Goal: Complete application form: Complete application form

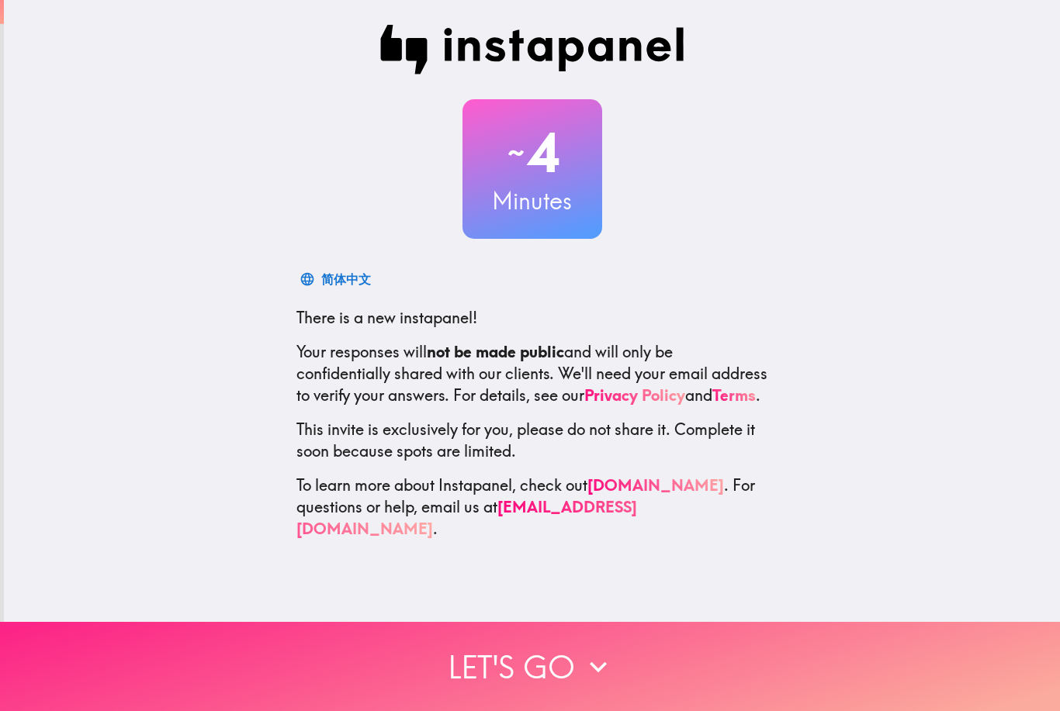
click at [241, 649] on button "Let's go" at bounding box center [530, 666] width 1060 height 89
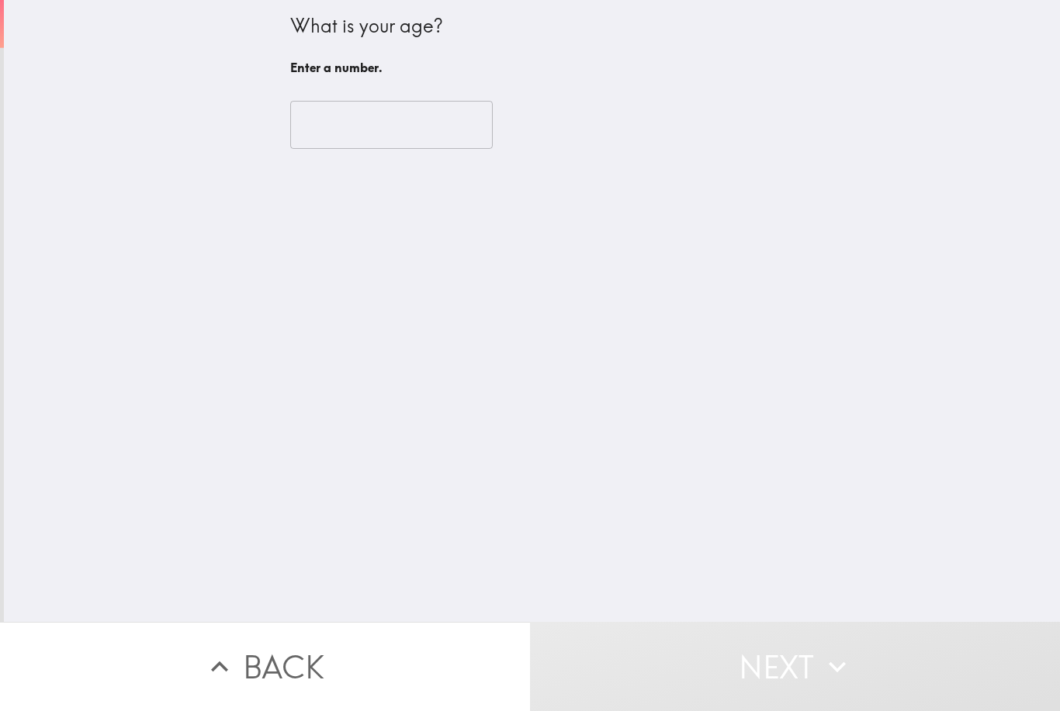
click at [431, 133] on input "number" at bounding box center [391, 125] width 203 height 48
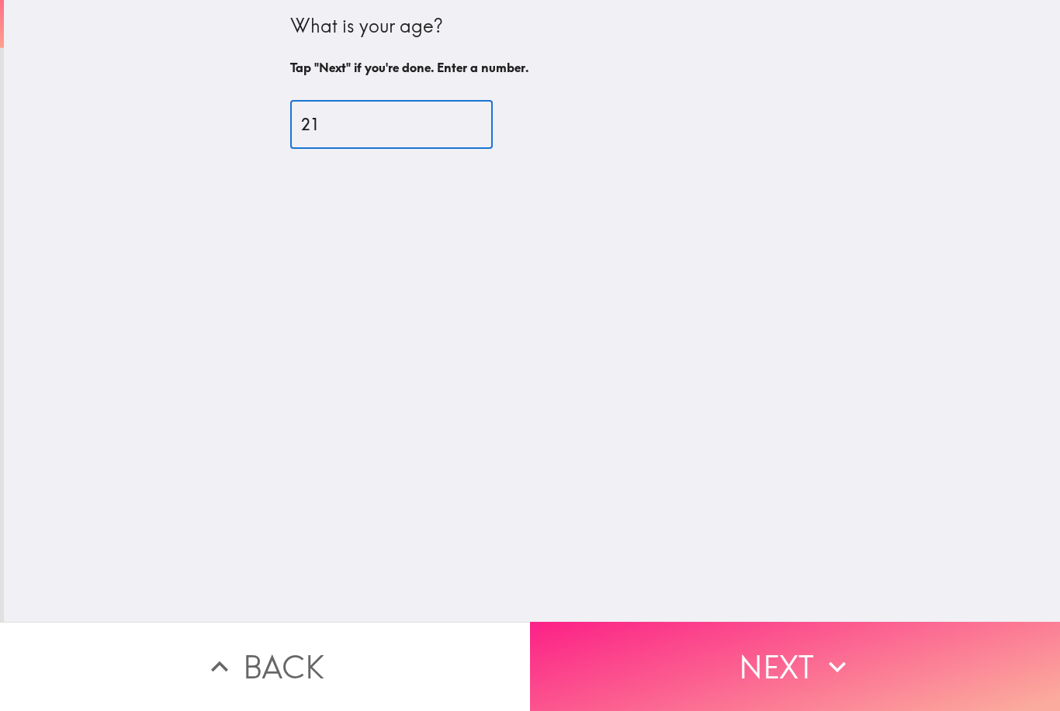
type input "21"
click at [828, 666] on icon "button" at bounding box center [837, 667] width 34 height 34
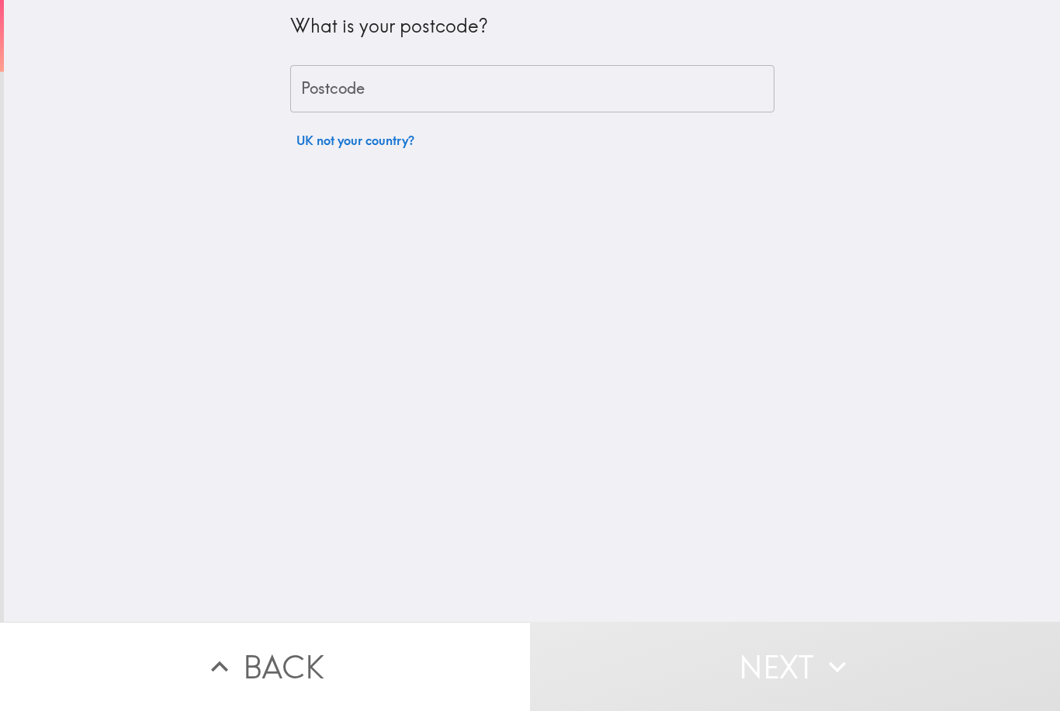
click at [681, 102] on input "Postcode" at bounding box center [532, 89] width 484 height 48
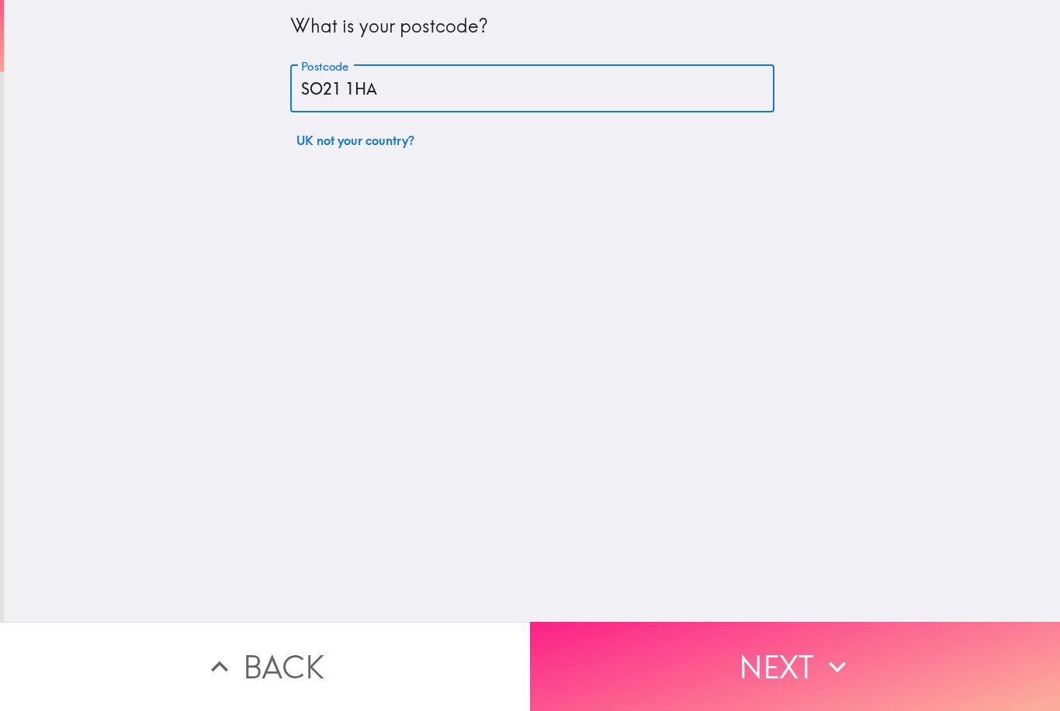
type input "SO21 1HA"
click at [885, 657] on button "Next" at bounding box center [795, 666] width 530 height 89
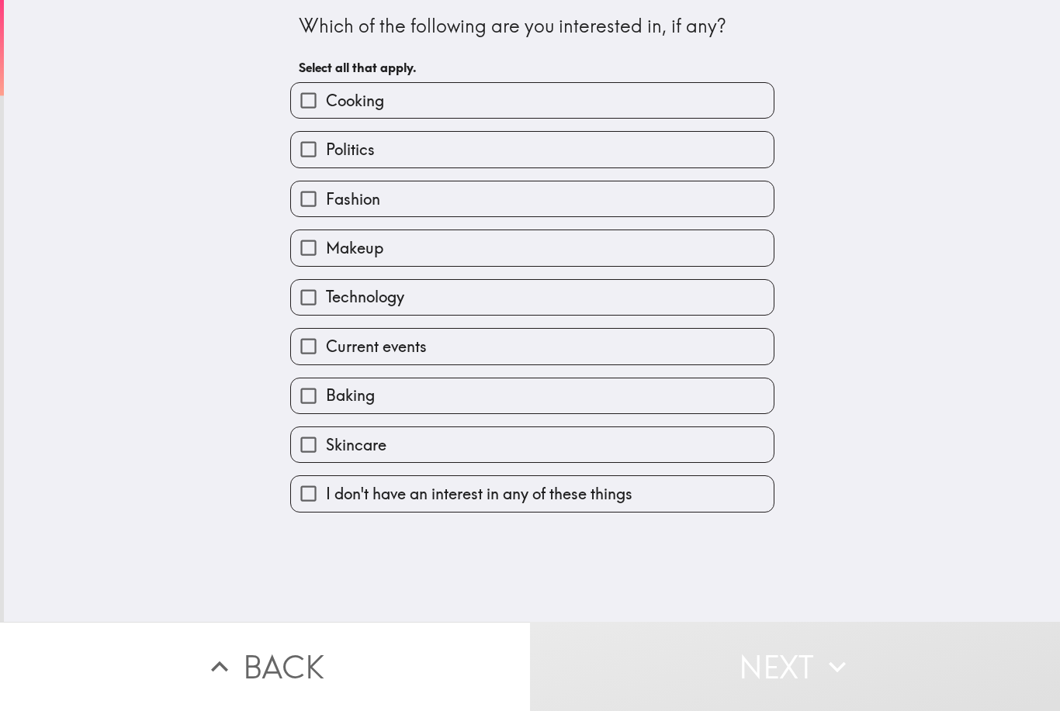
click at [614, 457] on label "Skincare" at bounding box center [532, 445] width 483 height 35
click at [326, 457] on input "Skincare" at bounding box center [308, 445] width 35 height 35
checkbox input "true"
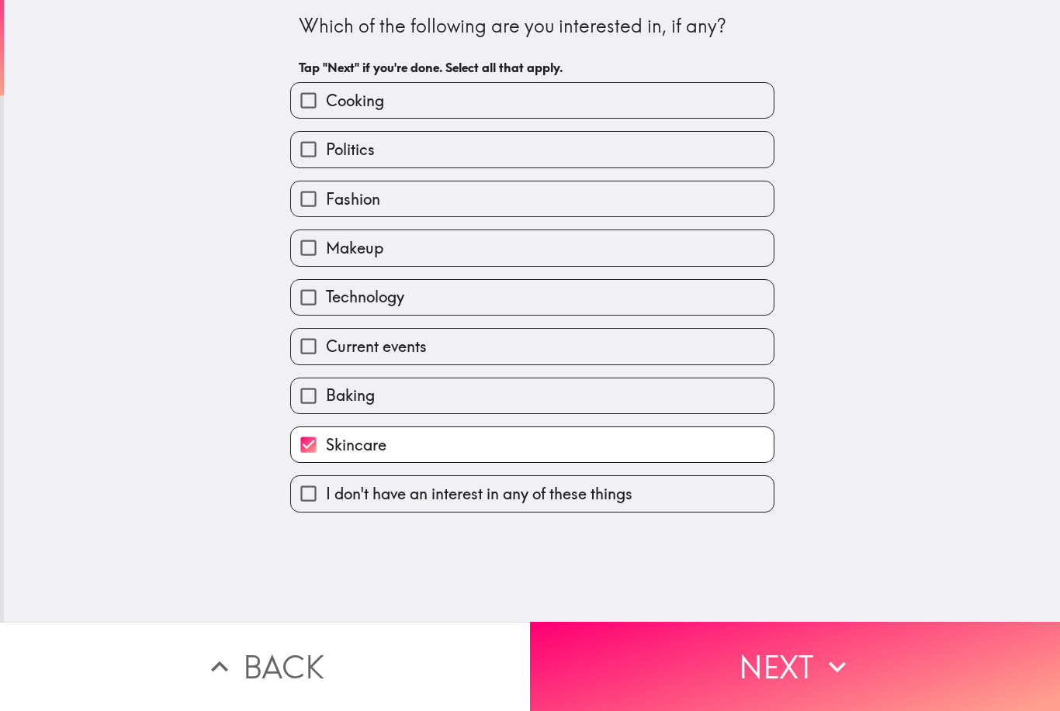
click at [656, 206] on label "Fashion" at bounding box center [532, 199] width 483 height 35
click at [326, 206] on input "Fashion" at bounding box center [308, 199] width 35 height 35
checkbox input "true"
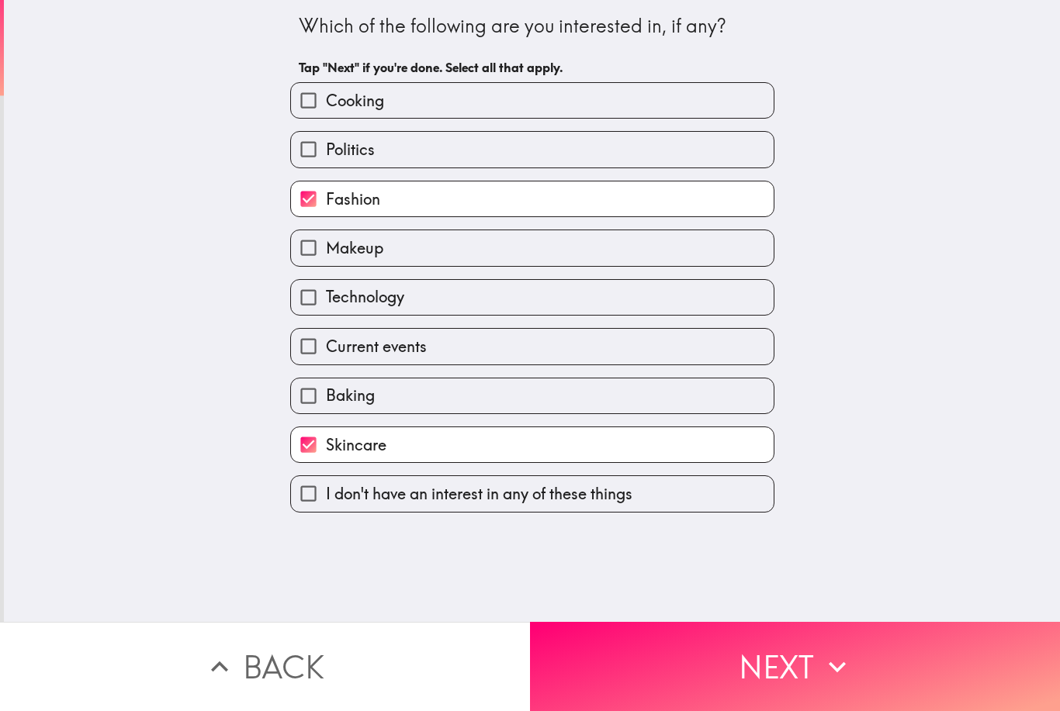
click at [619, 265] on label "Makeup" at bounding box center [532, 247] width 483 height 35
click at [326, 265] on input "Makeup" at bounding box center [308, 247] width 35 height 35
checkbox input "true"
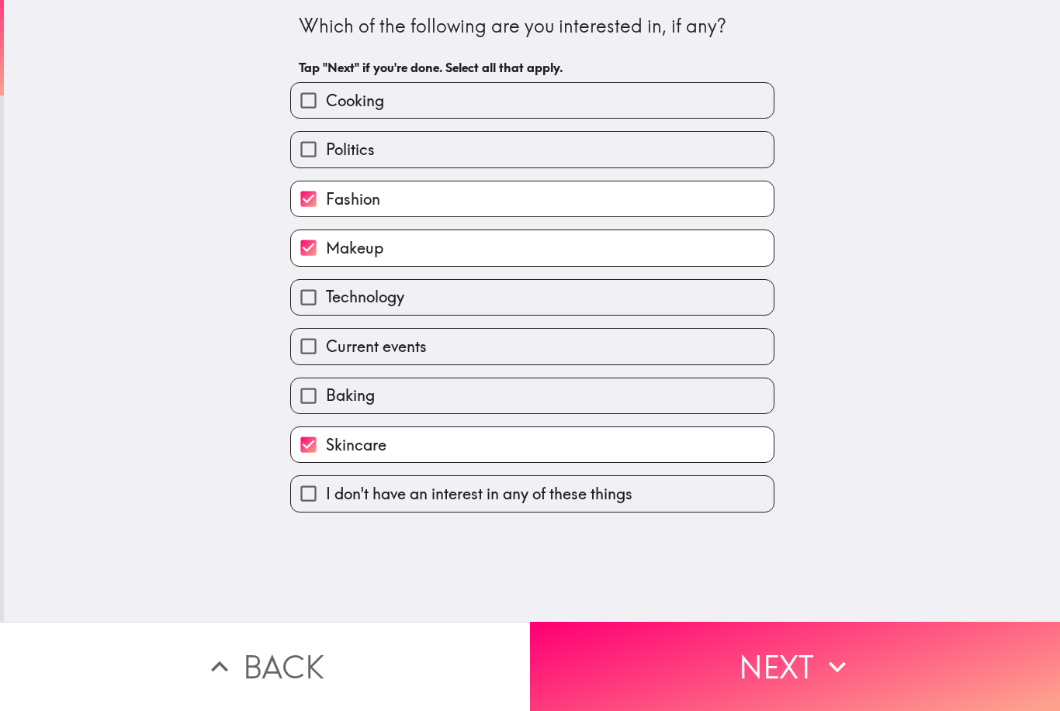
click at [677, 157] on label "Politics" at bounding box center [532, 149] width 483 height 35
click at [326, 157] on input "Politics" at bounding box center [308, 149] width 35 height 35
checkbox input "true"
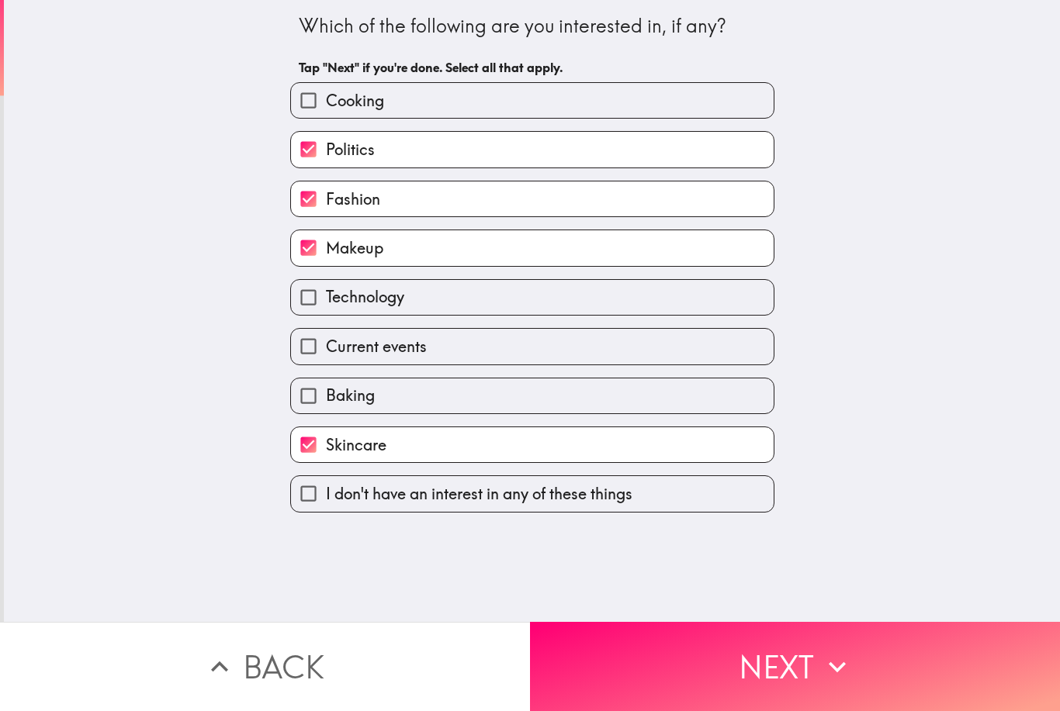
click at [649, 355] on label "Current events" at bounding box center [532, 346] width 483 height 35
click at [326, 355] on input "Current events" at bounding box center [308, 346] width 35 height 35
checkbox input "true"
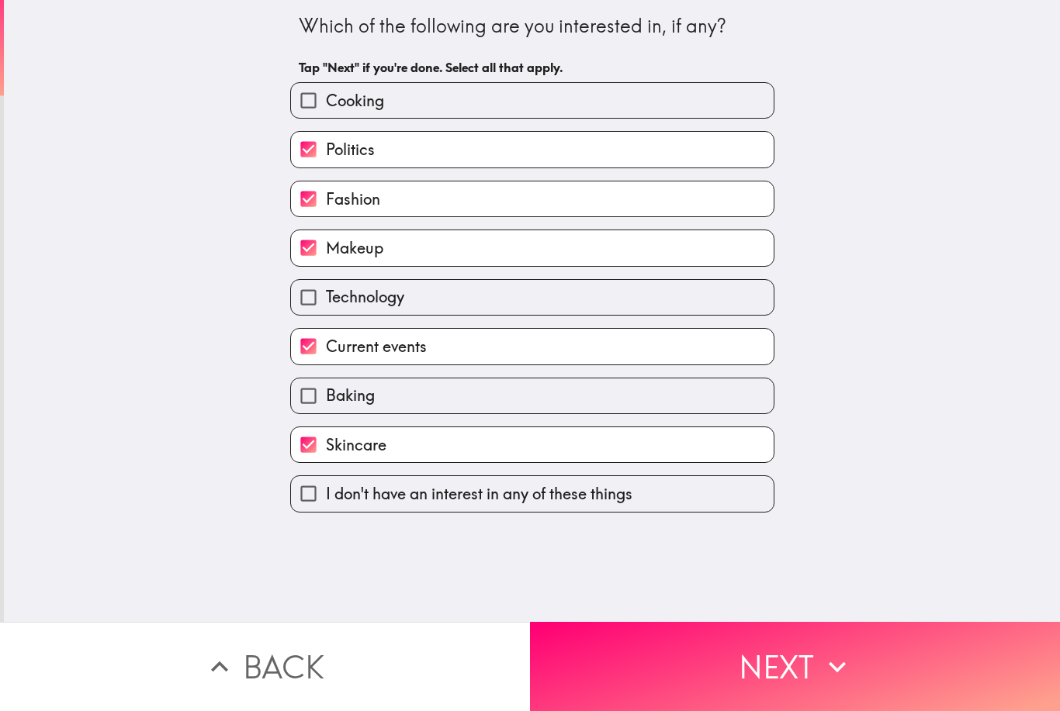
click at [694, 302] on label "Technology" at bounding box center [532, 297] width 483 height 35
click at [326, 302] on input "Technology" at bounding box center [308, 297] width 35 height 35
checkbox input "true"
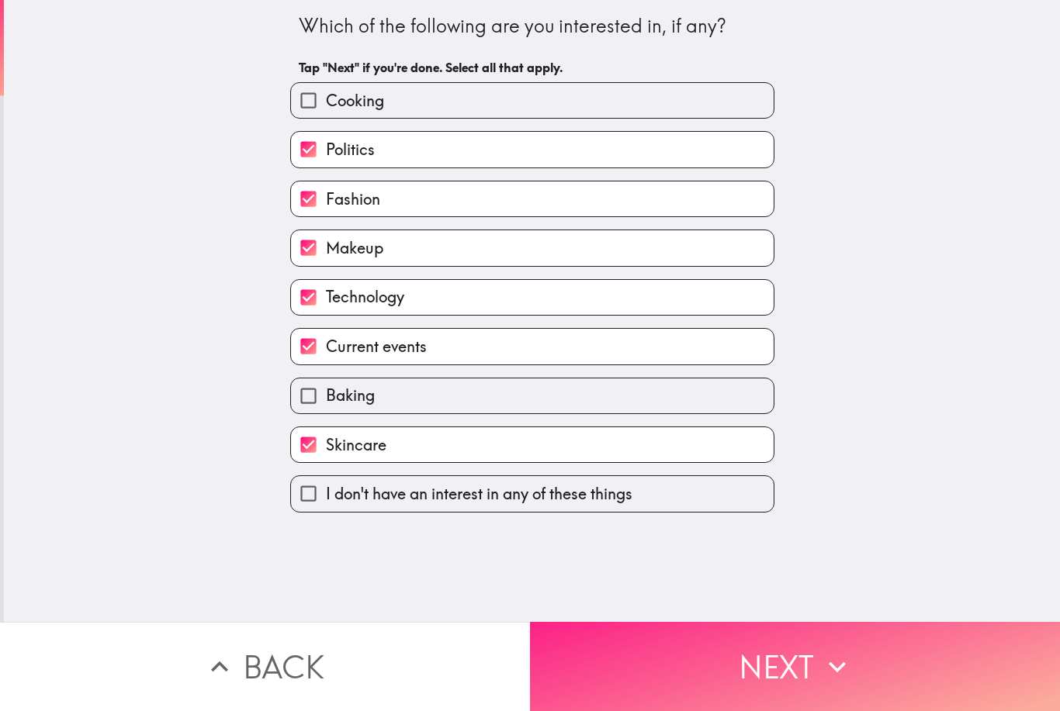
click at [681, 666] on button "Next" at bounding box center [795, 666] width 530 height 89
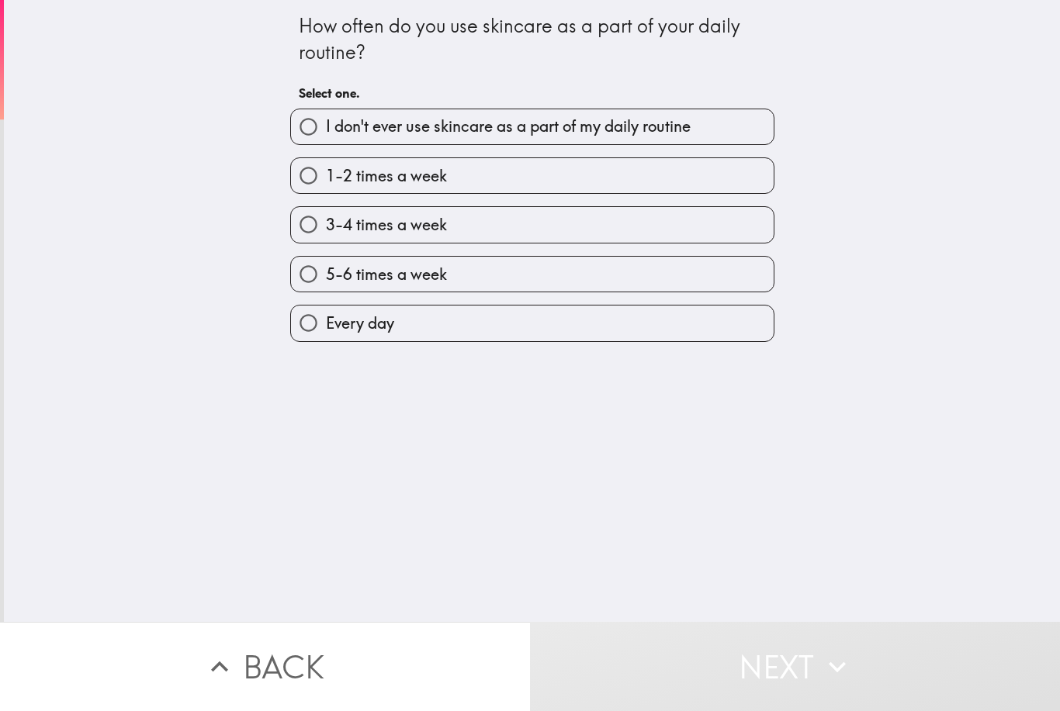
click at [538, 327] on label "Every day" at bounding box center [532, 323] width 483 height 35
click at [326, 327] on input "Every day" at bounding box center [308, 323] width 35 height 35
radio input "true"
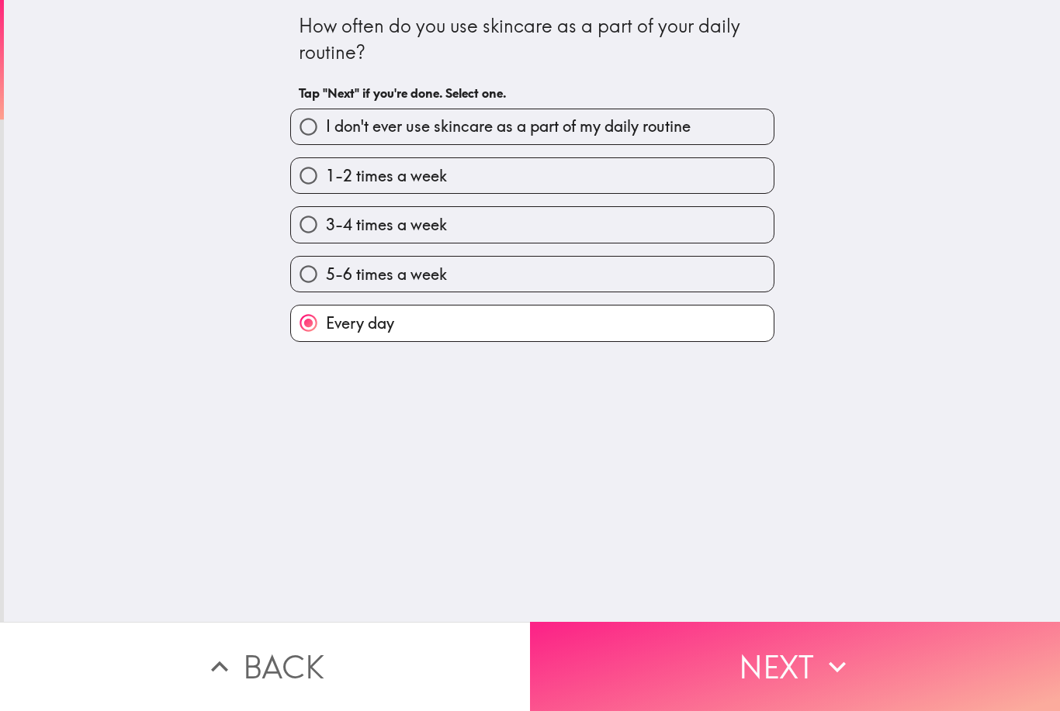
click at [722, 676] on button "Next" at bounding box center [795, 666] width 530 height 89
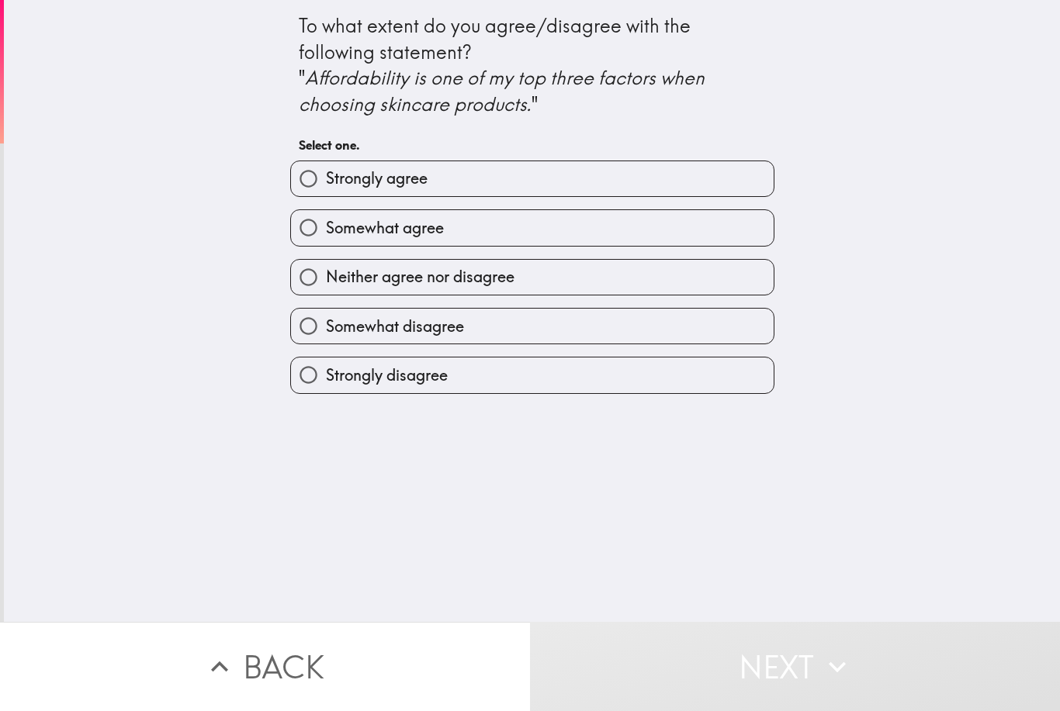
click at [639, 330] on label "Somewhat disagree" at bounding box center [532, 326] width 483 height 35
click at [326, 330] on input "Somewhat disagree" at bounding box center [308, 326] width 35 height 35
radio input "true"
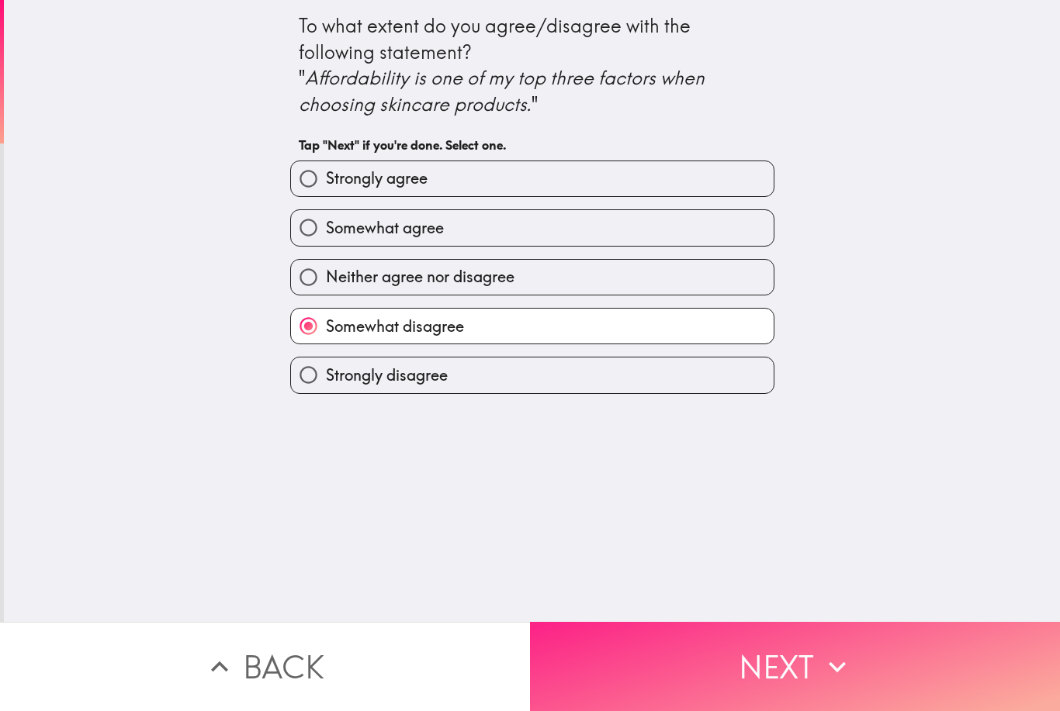
click at [752, 666] on button "Next" at bounding box center [795, 666] width 530 height 89
